Goal: Information Seeking & Learning: Understand process/instructions

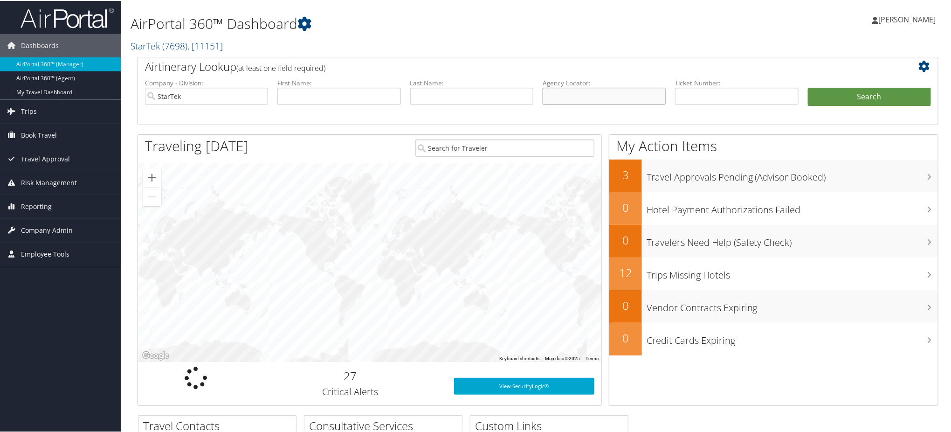
drag, startPoint x: 593, startPoint y: 96, endPoint x: 781, endPoint y: 93, distance: 188.0
click at [593, 96] on input "text" at bounding box center [604, 95] width 123 height 17
paste input "DN2FYN"
type input "DN2FYN"
click at [829, 99] on button "Search" at bounding box center [869, 96] width 123 height 19
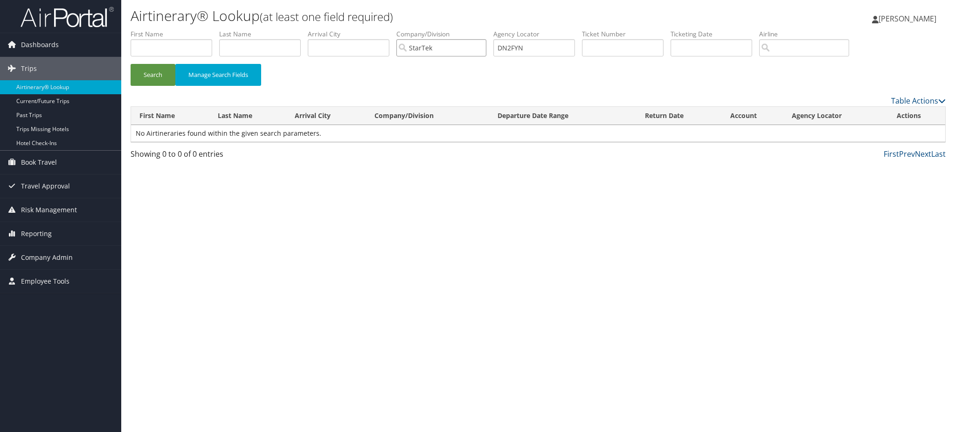
drag, startPoint x: 456, startPoint y: 46, endPoint x: 364, endPoint y: 46, distance: 92.3
click at [364, 29] on ul "First Name Last Name Departure City Arrival City Company/Division StarTek Airpo…" at bounding box center [538, 29] width 815 height 0
click at [137, 74] on button "Search" at bounding box center [153, 75] width 45 height 22
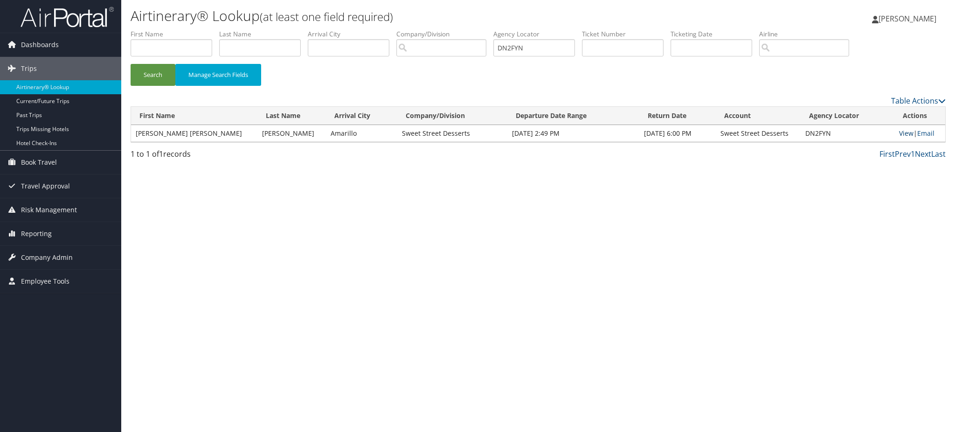
click at [899, 130] on link "View" at bounding box center [906, 133] width 14 height 9
drag, startPoint x: 537, startPoint y: 49, endPoint x: 436, endPoint y: 56, distance: 101.4
click at [436, 29] on ul "First Name Last Name Departure City Arrival City Company/Division Airport/City …" at bounding box center [538, 29] width 815 height 0
paste input "RG7"
click at [152, 76] on button "Search" at bounding box center [153, 75] width 45 height 22
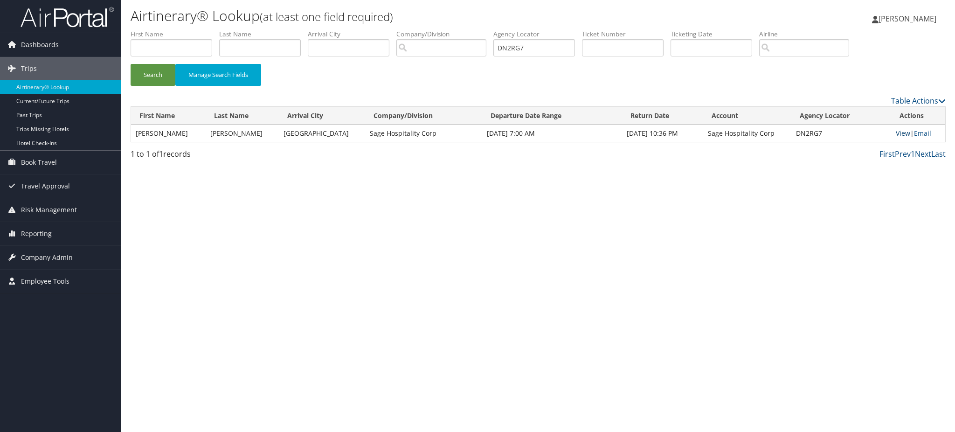
click at [898, 133] on link "View" at bounding box center [903, 133] width 14 height 9
drag, startPoint x: 548, startPoint y: 50, endPoint x: 455, endPoint y: 49, distance: 92.4
click at [453, 29] on ul "First Name Last Name Departure City Arrival City Company/Division Airport/City …" at bounding box center [538, 29] width 815 height 0
paste input "MZS5L"
type input "DMZS5L"
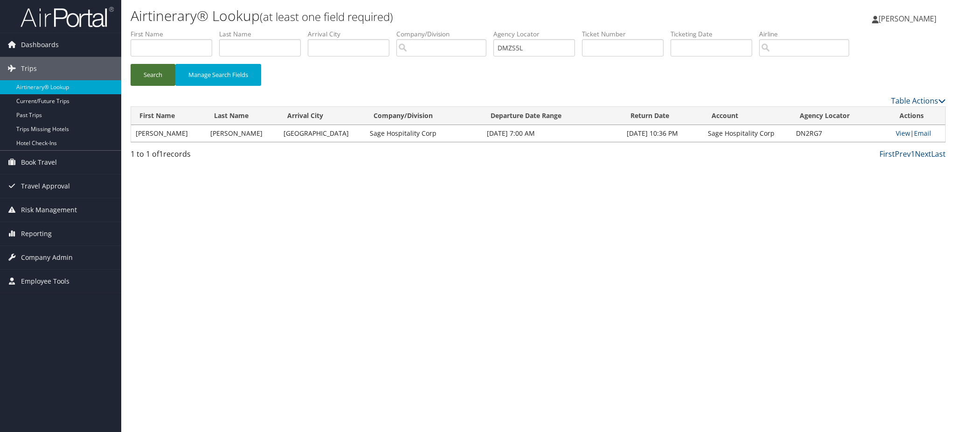
click at [151, 73] on button "Search" at bounding box center [153, 75] width 45 height 22
click at [902, 135] on link "View" at bounding box center [902, 133] width 14 height 9
click at [46, 42] on span "Dashboards" at bounding box center [40, 44] width 38 height 23
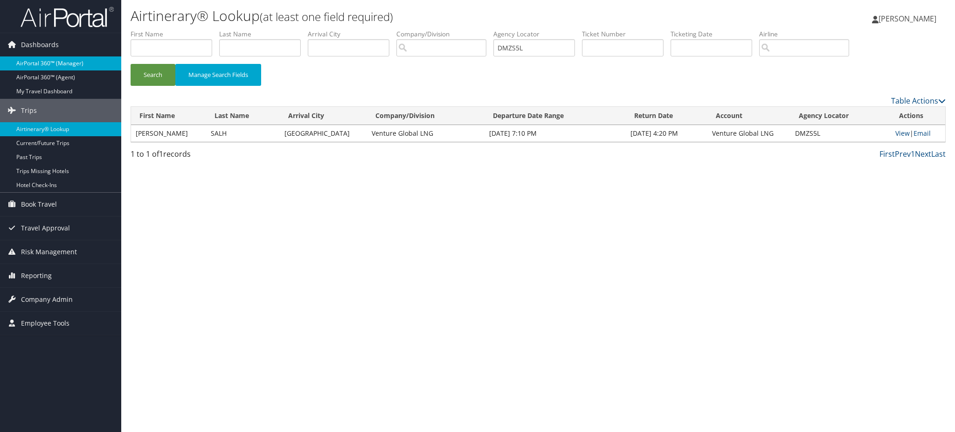
click at [53, 64] on link "AirPortal 360™ (Manager)" at bounding box center [60, 63] width 121 height 14
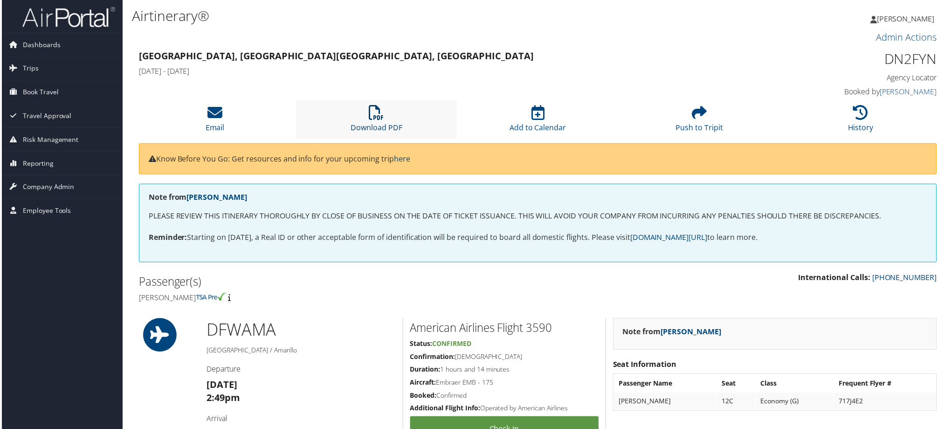
click at [368, 125] on link "Download PDF" at bounding box center [376, 122] width 52 height 22
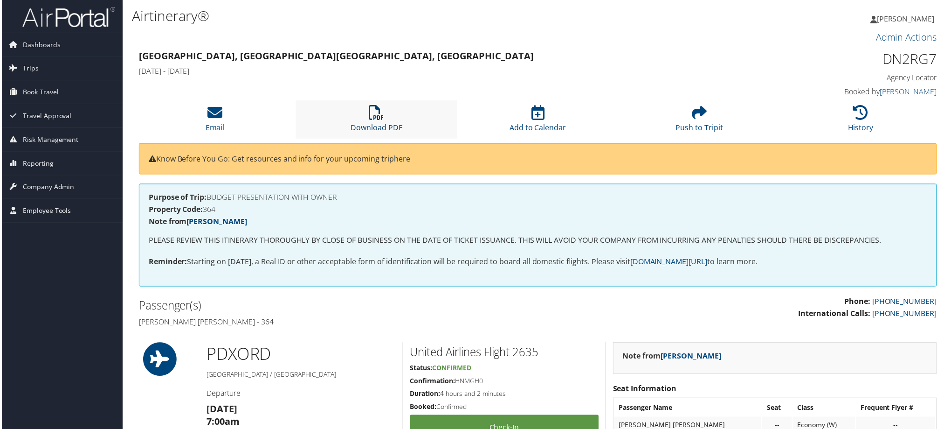
click at [368, 124] on link "Download PDF" at bounding box center [376, 122] width 52 height 22
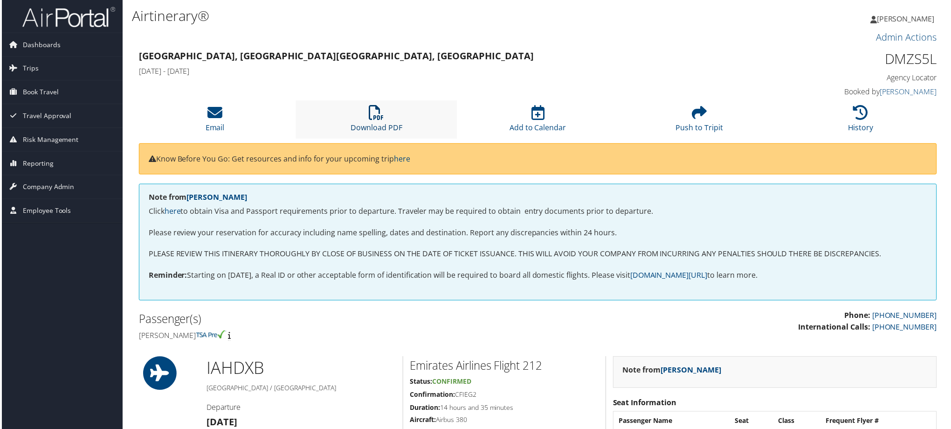
click at [384, 126] on link "Download PDF" at bounding box center [376, 122] width 52 height 22
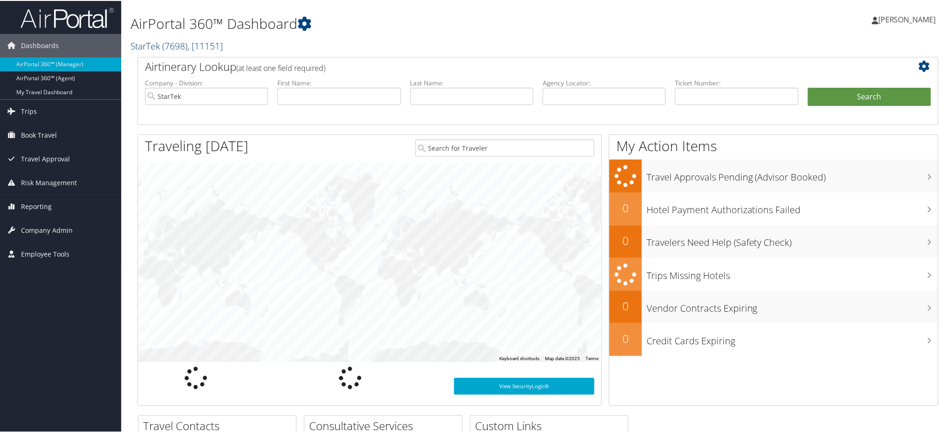
click at [166, 47] on span "( 7698 )" at bounding box center [174, 45] width 25 height 13
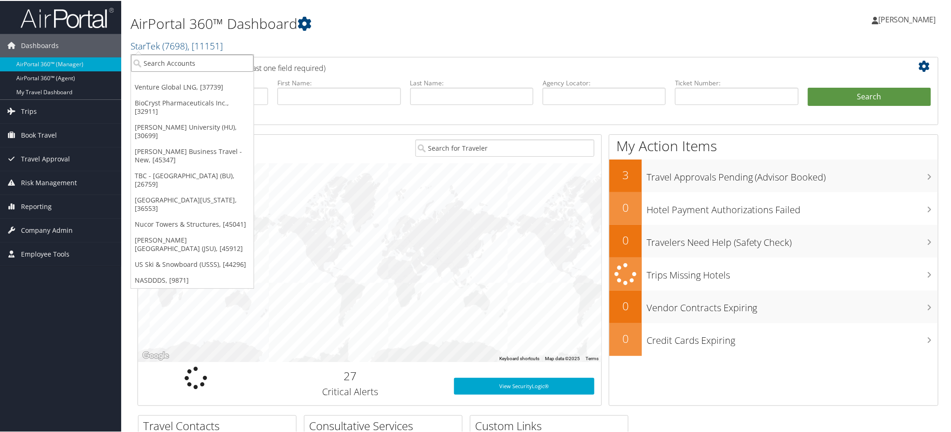
click at [184, 62] on input "search" at bounding box center [192, 62] width 123 height 17
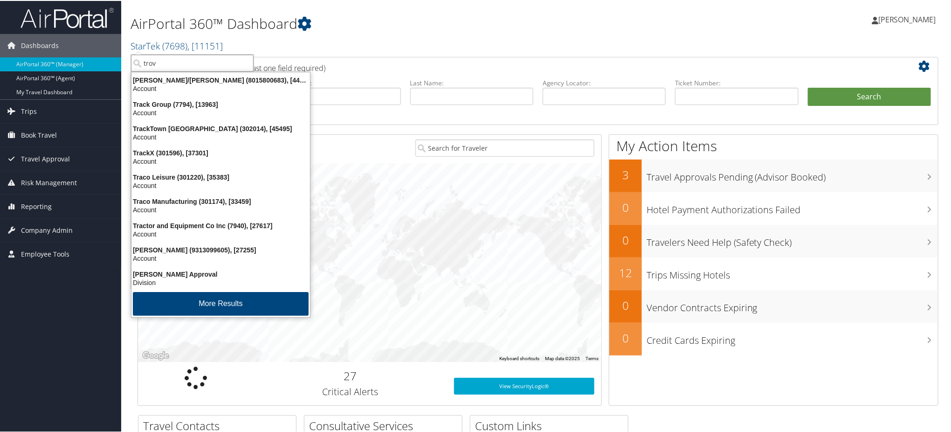
type input "trove"
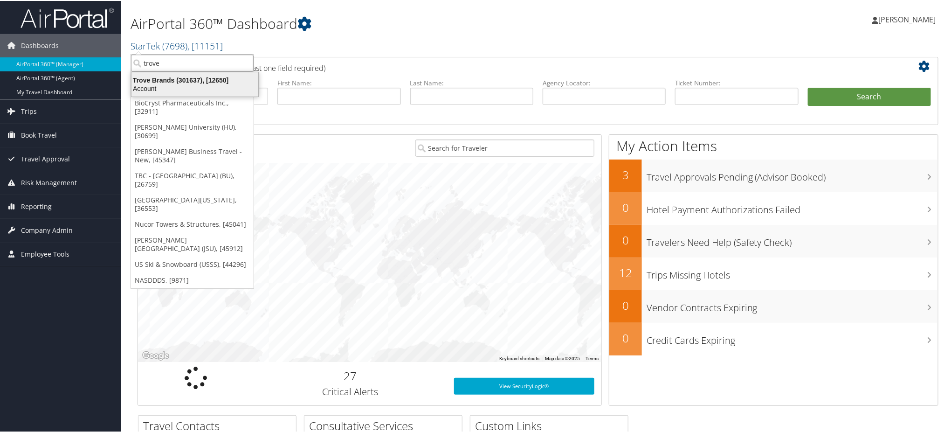
click at [174, 80] on div "Trove Brands (301637), [12650]" at bounding box center [195, 79] width 138 height 8
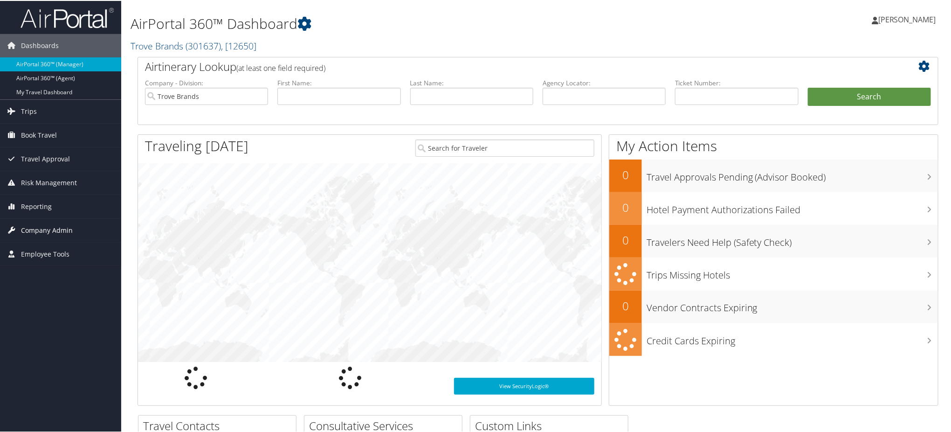
click at [49, 228] on span "Company Admin" at bounding box center [47, 229] width 52 height 23
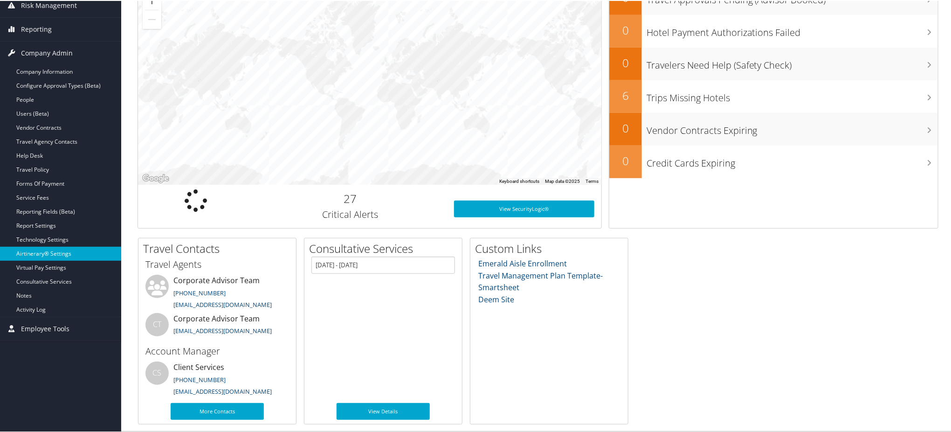
scroll to position [176, 0]
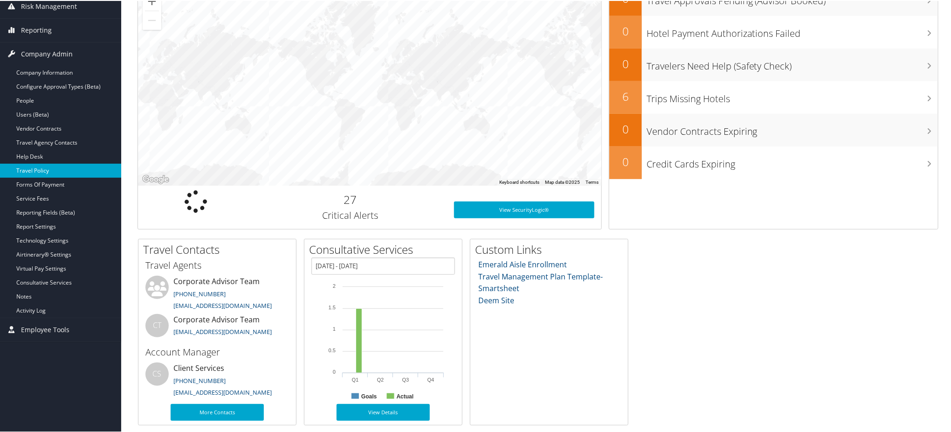
click at [43, 170] on link "Travel Policy" at bounding box center [60, 170] width 121 height 14
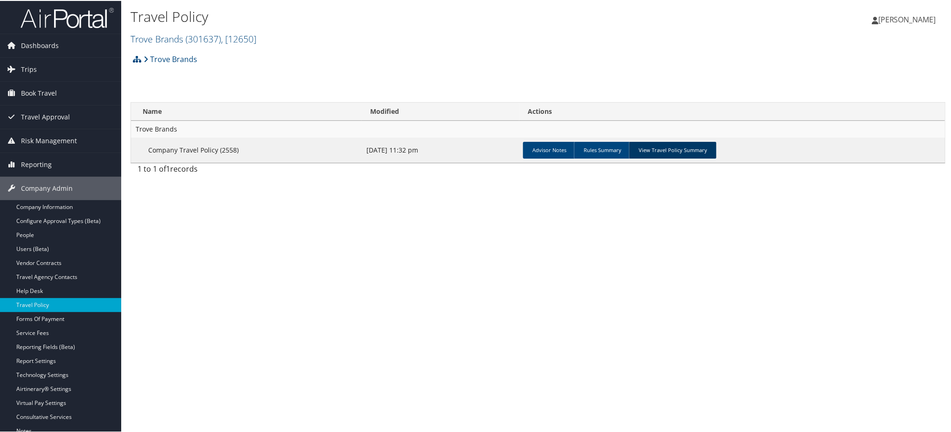
click at [659, 144] on link "View Travel Policy Summary" at bounding box center [673, 149] width 88 height 17
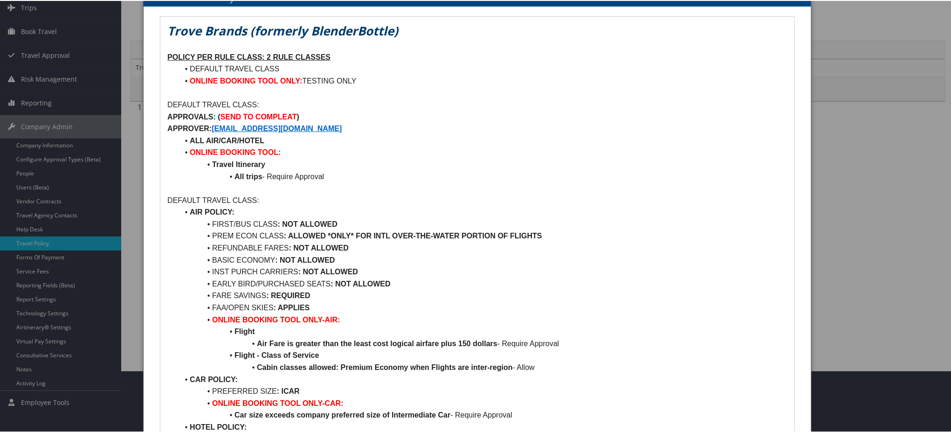
scroll to position [62, 0]
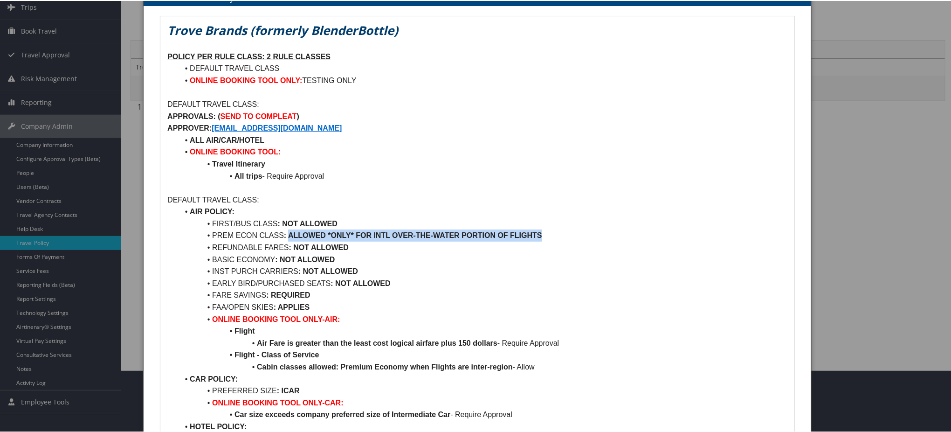
drag, startPoint x: 542, startPoint y: 234, endPoint x: 290, endPoint y: 234, distance: 252.8
click at [290, 234] on strong ": ALLOWED *ONLY* FOR INTL OVER-THE-WATER PORTION OF FLIGHTS" at bounding box center [413, 234] width 258 height 8
drag, startPoint x: 341, startPoint y: 220, endPoint x: 278, endPoint y: 222, distance: 63.5
click at [278, 222] on li "FIRST/BUS CLASS : NOT ALLOWED" at bounding box center [483, 223] width 609 height 12
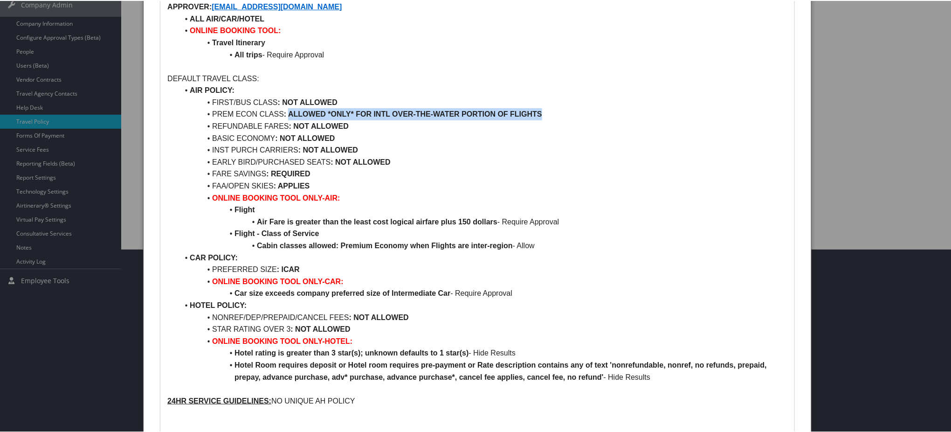
scroll to position [169, 0]
